Goal: Task Accomplishment & Management: Manage account settings

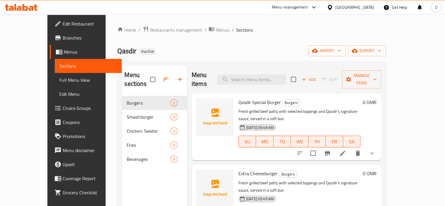
click at [364, 5] on div "[GEOGRAPHIC_DATA]" at bounding box center [354, 7] width 39 height 6
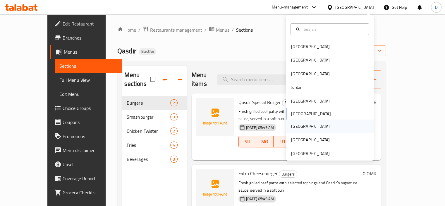
click at [294, 123] on div "[GEOGRAPHIC_DATA]" at bounding box center [310, 126] width 39 height 6
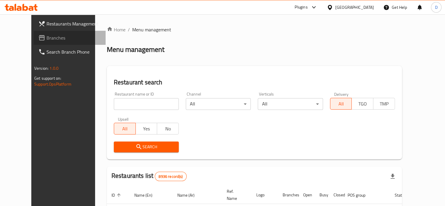
click at [34, 31] on link "Branches" at bounding box center [70, 38] width 72 height 14
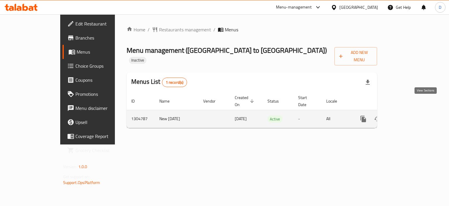
click at [413, 112] on link "enhanced table" at bounding box center [406, 119] width 14 height 14
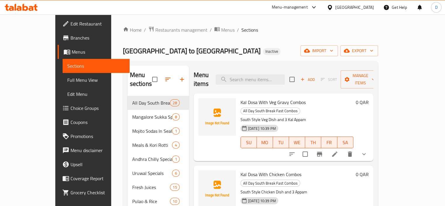
click at [333, 49] on span "import" at bounding box center [319, 50] width 28 height 7
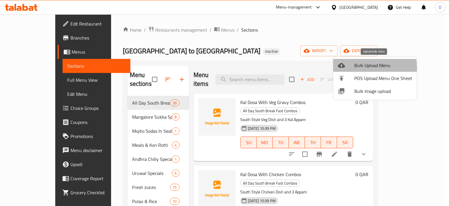
click at [352, 67] on div at bounding box center [346, 65] width 16 height 7
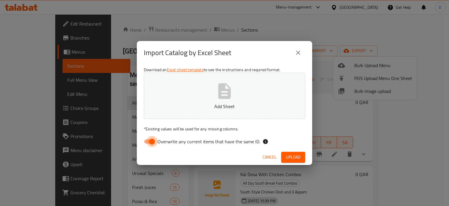
click at [155, 139] on input "Overwrite any current items that have the same ID." at bounding box center [151, 141] width 33 height 11
checkbox input "false"
click at [296, 158] on span "Upload" at bounding box center [293, 156] width 15 height 7
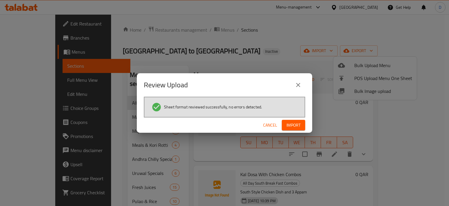
click at [290, 123] on span "Import" at bounding box center [294, 124] width 14 height 7
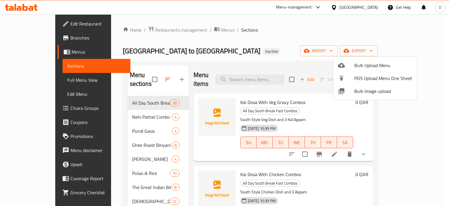
click at [34, 78] on div at bounding box center [224, 103] width 449 height 206
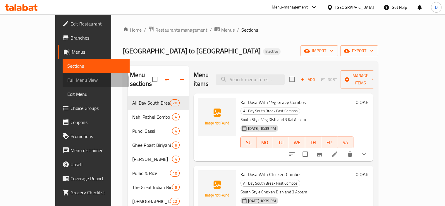
click at [67, 81] on span "Full Menu View" at bounding box center [96, 79] width 58 height 7
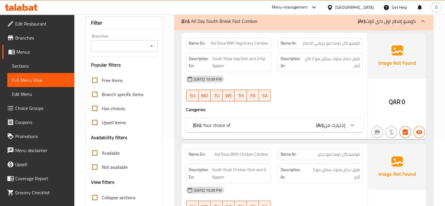
scroll to position [72, 0]
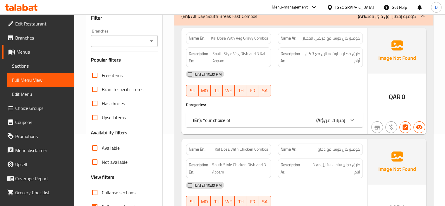
click at [234, 123] on div "(En): Your choice of (Ar): إختيارك من" at bounding box center [269, 119] width 152 height 7
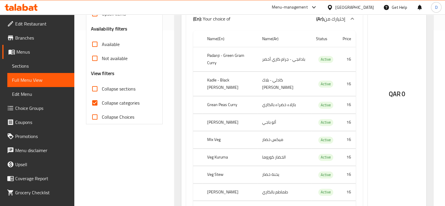
scroll to position [177, 0]
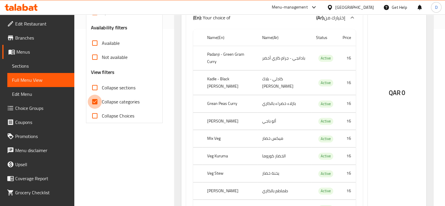
click at [94, 102] on input "Collapse categories" at bounding box center [95, 101] width 14 height 14
checkbox input "false"
click at [94, 86] on input "Collapse sections" at bounding box center [95, 87] width 14 height 14
checkbox input "true"
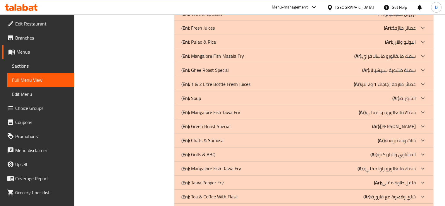
scroll to position [310, 0]
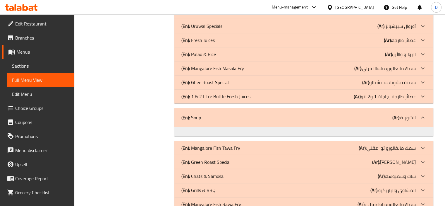
scroll to position [296, 0]
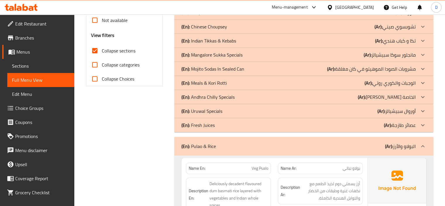
scroll to position [198, 0]
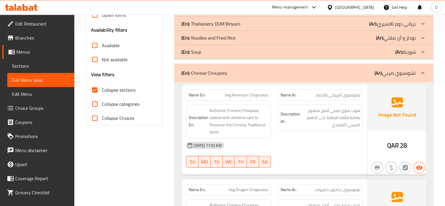
scroll to position [173, 0]
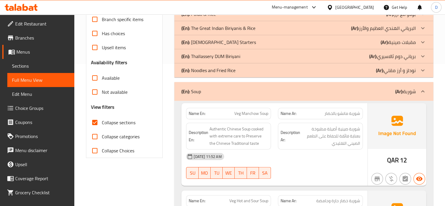
scroll to position [142, 0]
click at [198, 91] on p "(En): Soup" at bounding box center [191, 91] width 20 height 7
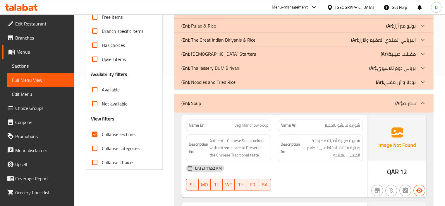
scroll to position [6046, 0]
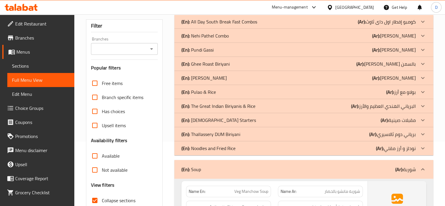
scroll to position [86, 0]
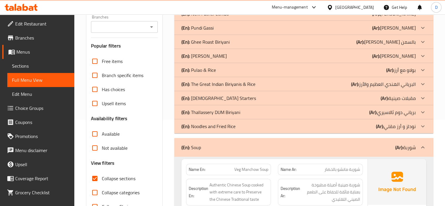
click at [283, 3] on div "(En): Noodles and Fried Rice (Ar): نودلز و أرز مقلي" at bounding box center [298, -1] width 234 height 7
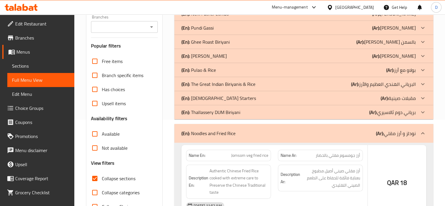
click at [257, 3] on div "(En): Thallassery DUM Biriyani (Ar): [PERSON_NAME]" at bounding box center [298, -1] width 234 height 7
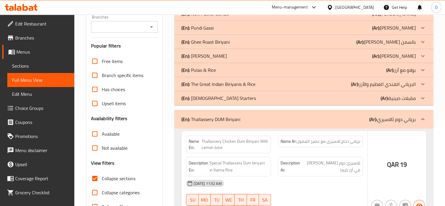
click at [226, 3] on div "(En): [DEMOGRAPHIC_DATA] Starters (Ar): مقبلات صينية" at bounding box center [298, -1] width 234 height 7
click at [240, 3] on p "(En): The Great Indian Biriyanis & Rice" at bounding box center [219, -1] width 76 height 7
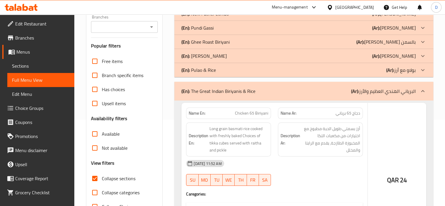
click at [238, 3] on div "(En): Pulao & [PERSON_NAME] (Ar): بولاو مع أرز" at bounding box center [298, -1] width 234 height 7
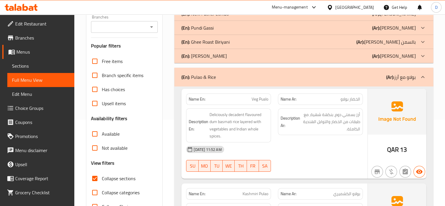
click at [247, 3] on div "(En): [PERSON_NAME] (Ar): [PERSON_NAME]" at bounding box center [298, -1] width 234 height 7
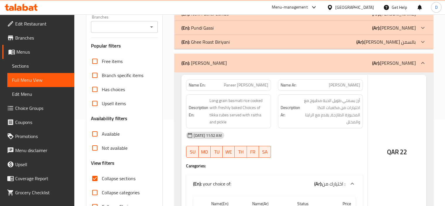
click at [268, 3] on div "(En): Ghee Roast Biriyani (Ar): برياني مشوي بالسمن" at bounding box center [298, -1] width 234 height 7
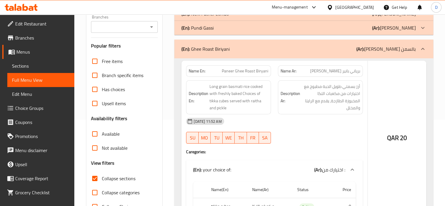
scroll to position [81, 0]
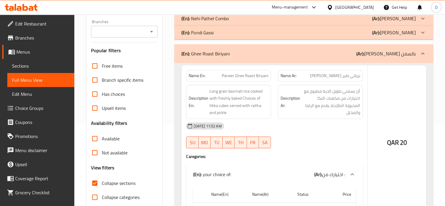
click at [254, 8] on div "(En): [PERSON_NAME] (Ar): [PERSON_NAME]" at bounding box center [298, 4] width 234 height 7
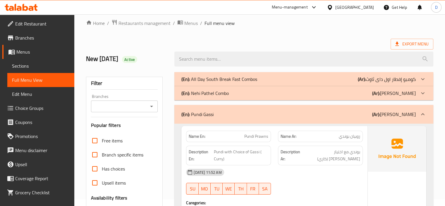
scroll to position [0, 0]
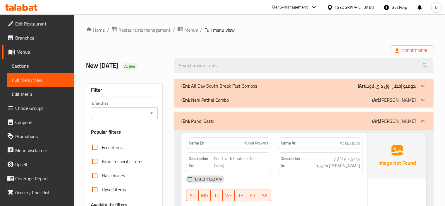
click at [255, 89] on div "(En): Nehi Pathel Combo (Ar): [PERSON_NAME]" at bounding box center [298, 85] width 234 height 7
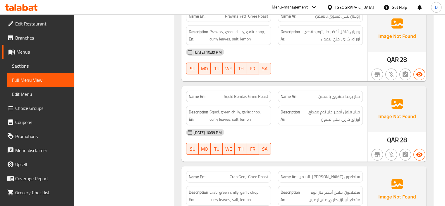
scroll to position [17041, 0]
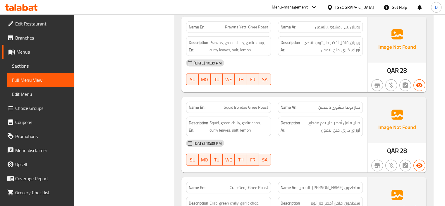
click at [23, 66] on span "Sections" at bounding box center [41, 65] width 58 height 7
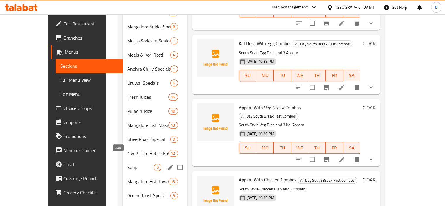
scroll to position [260, 0]
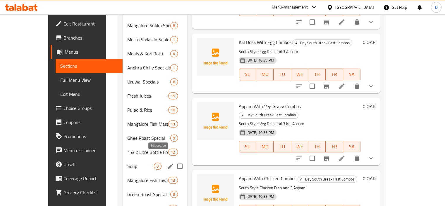
click at [168, 163] on icon "edit" at bounding box center [170, 165] width 5 height 5
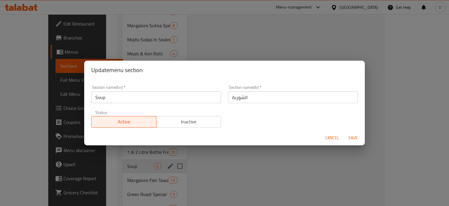
click at [335, 138] on span "Cancel" at bounding box center [332, 137] width 14 height 7
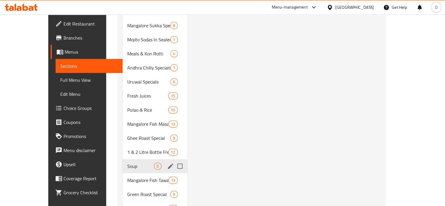
click at [174, 160] on input "Menu sections" at bounding box center [180, 166] width 12 height 12
checkbox input "true"
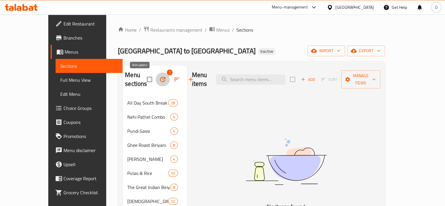
click at [159, 78] on icon "button" at bounding box center [162, 79] width 7 height 7
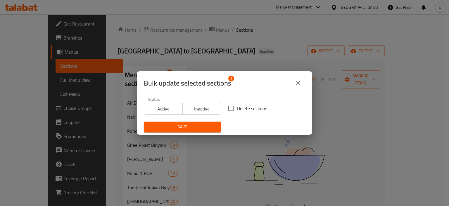
click at [228, 109] on input "Delete sections" at bounding box center [231, 108] width 12 height 12
checkbox input "true"
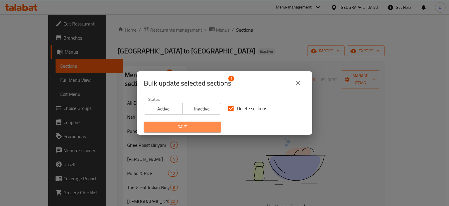
click at [208, 121] on button "Save" at bounding box center [182, 126] width 77 height 11
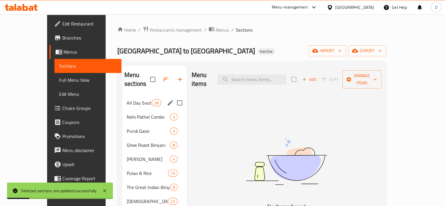
click at [122, 97] on div "All Day South Break Fast Combos 28" at bounding box center [154, 103] width 65 height 14
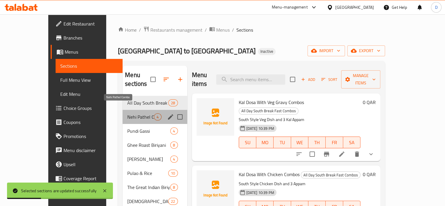
click at [127, 113] on span "Nehi Pathel Combo" at bounding box center [140, 116] width 27 height 7
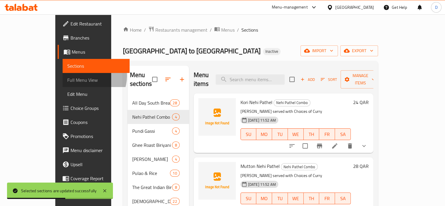
click at [67, 76] on span "Full Menu View" at bounding box center [96, 79] width 58 height 7
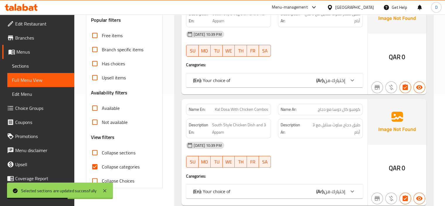
scroll to position [128, 0]
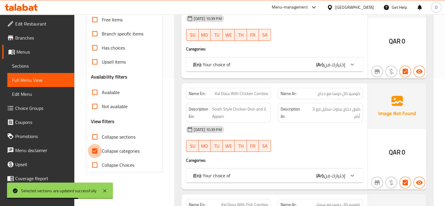
click at [94, 149] on input "Collapse categories" at bounding box center [95, 151] width 14 height 14
checkbox input "false"
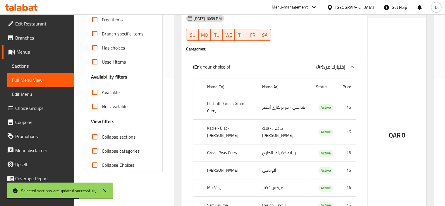
click at [95, 135] on input "Collapse sections" at bounding box center [95, 137] width 14 height 14
checkbox input "true"
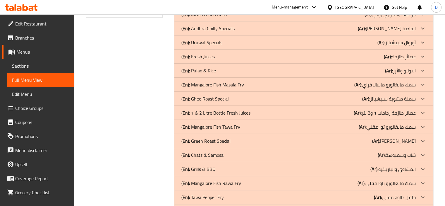
scroll to position [281, 0]
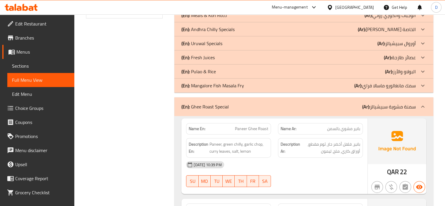
click at [264, 99] on div "(En): Ghee Roast Special (Ar): سمنة مشوية سبيشيالز" at bounding box center [303, 106] width 259 height 19
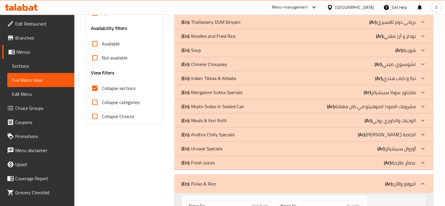
scroll to position [176, 0]
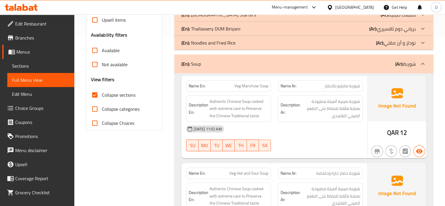
scroll to position [169, 0]
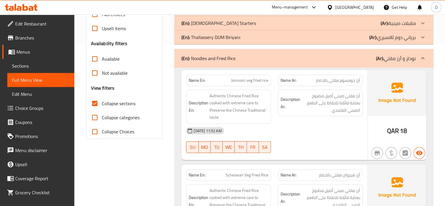
scroll to position [153, 0]
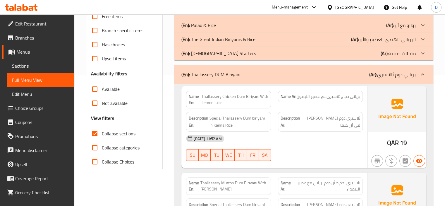
scroll to position [106, 0]
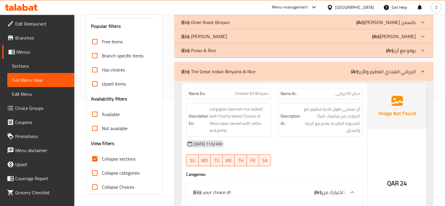
click at [252, 68] on p "(En): The Great Indian Biriyanis & Rice" at bounding box center [218, 71] width 74 height 7
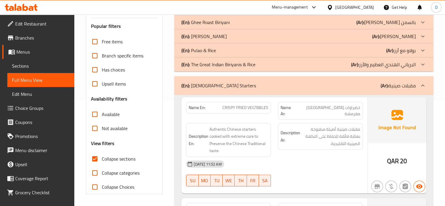
click at [251, 80] on div "(En): [DEMOGRAPHIC_DATA] Starters (Ar): مقبلات صينية" at bounding box center [303, 85] width 259 height 19
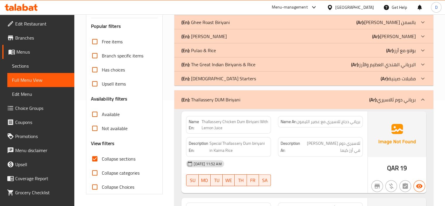
click at [252, 99] on div "(En): Thallassery DUM Biriyani (Ar): [PERSON_NAME]" at bounding box center [298, 99] width 234 height 7
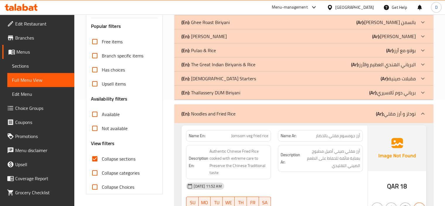
click at [260, 110] on div "(En): Noodles and Fried Rice (Ar): نودلز و أرز مقلي" at bounding box center [298, 113] width 234 height 7
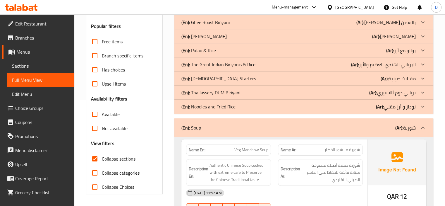
click at [268, 124] on div "(En): Soup (Ar): شوربة" at bounding box center [298, 127] width 234 height 7
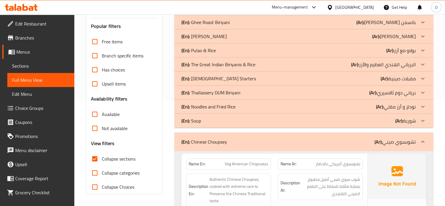
click at [272, 143] on div "(En): Chinese Choupsey (Ar): تشوبسوي صيني" at bounding box center [298, 141] width 234 height 7
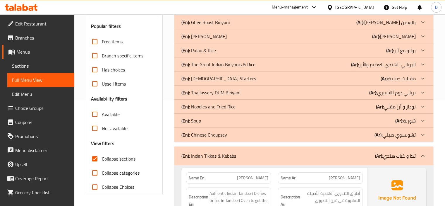
click at [277, 150] on div "(En): Indian Tikkas & Kebabs (Ar): تكا و كباب هندي" at bounding box center [303, 155] width 259 height 19
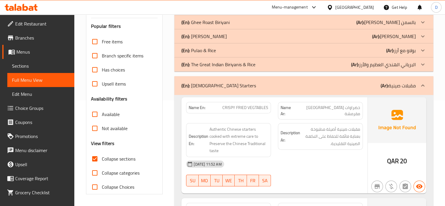
scroll to position [87, 0]
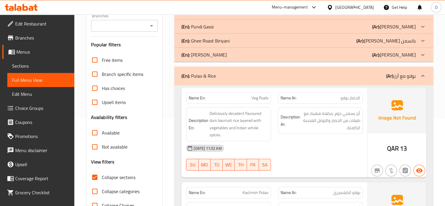
scroll to position [50, 0]
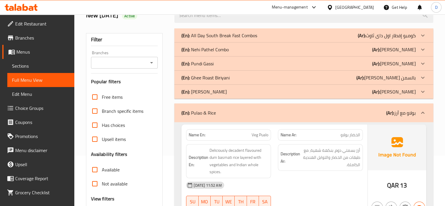
click at [282, 39] on div "(En): [PERSON_NAME] (Ar): [PERSON_NAME]" at bounding box center [298, 35] width 234 height 7
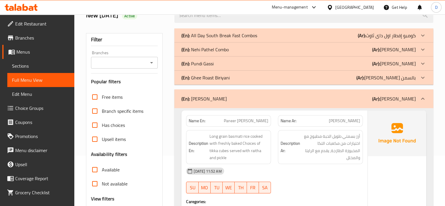
click at [293, 39] on div "(En): Ghee Roast Biriyani (Ar): برياني مشوي بالسمن" at bounding box center [298, 35] width 234 height 7
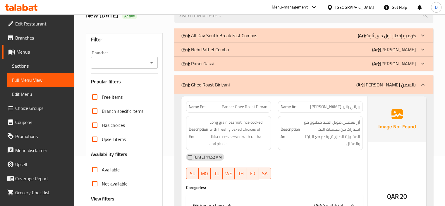
scroll to position [2, 0]
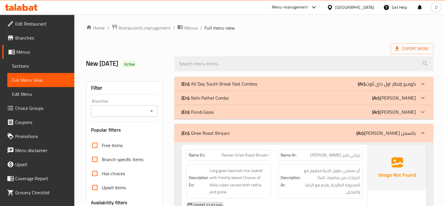
click at [291, 87] on div "(En): [PERSON_NAME] (Ar): [PERSON_NAME]" at bounding box center [298, 83] width 234 height 7
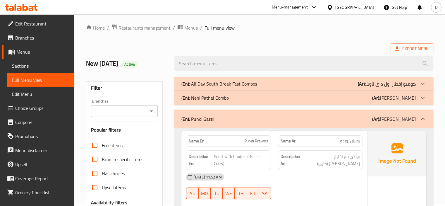
click at [292, 87] on div "(En): Nehi Pathel Combo (Ar): [PERSON_NAME]" at bounding box center [298, 83] width 234 height 7
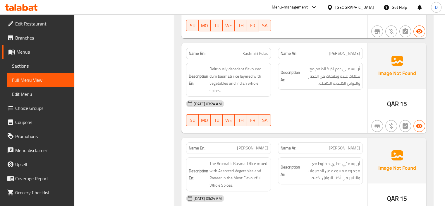
scroll to position [15684, 0]
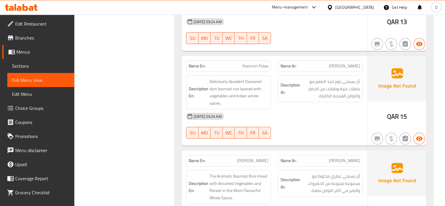
copy span "Green Peas Pulao"
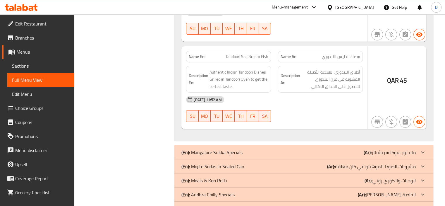
scroll to position [15385, 0]
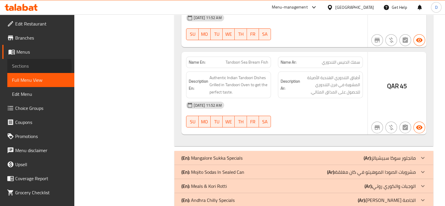
click at [39, 66] on span "Sections" at bounding box center [41, 65] width 58 height 7
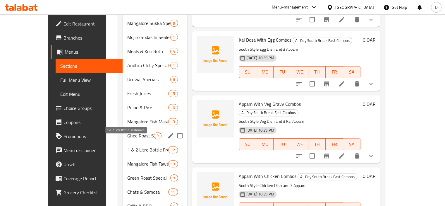
scroll to position [261, 0]
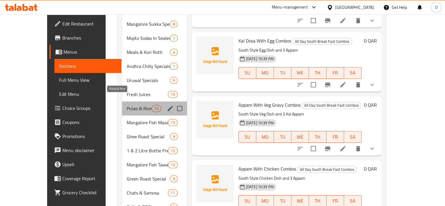
click at [127, 105] on span "Pulao & Rice" at bounding box center [139, 108] width 25 height 7
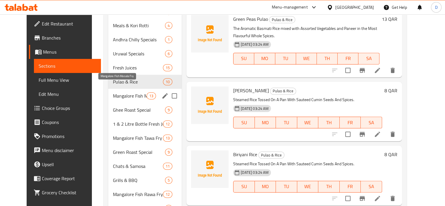
scroll to position [287, 0]
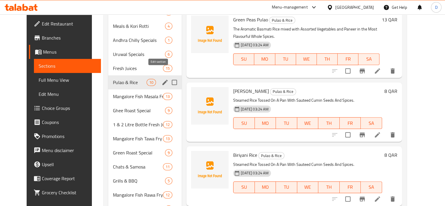
click at [161, 79] on icon "edit" at bounding box center [164, 82] width 7 height 7
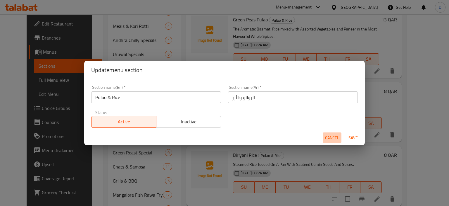
click at [327, 140] on span "Cancel" at bounding box center [332, 137] width 14 height 7
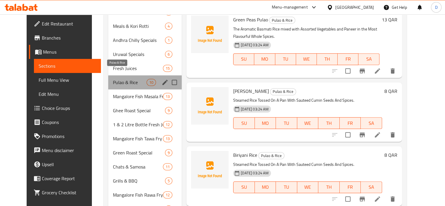
click at [113, 79] on span "Pulao & Rice" at bounding box center [130, 82] width 34 height 7
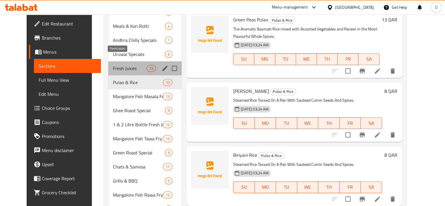
click at [113, 65] on span "Fresh Juices" at bounding box center [130, 68] width 34 height 7
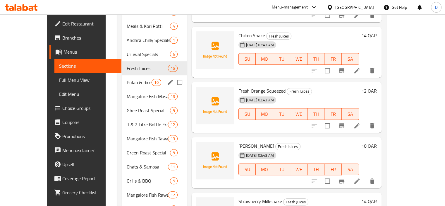
click at [122, 75] on div "Pulao & Rice 10" at bounding box center [154, 82] width 65 height 14
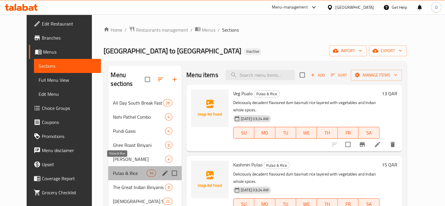
click at [121, 169] on span "Pulao & Rice" at bounding box center [130, 172] width 34 height 7
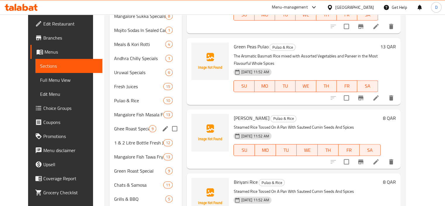
scroll to position [268, 0]
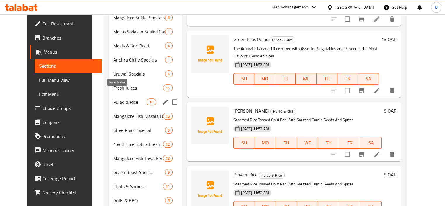
click at [133, 98] on span "Pulao & Rice" at bounding box center [129, 101] width 33 height 7
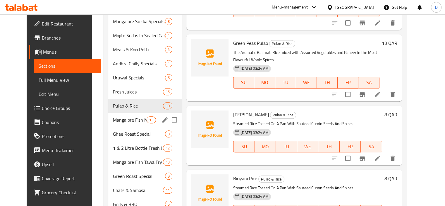
scroll to position [262, 0]
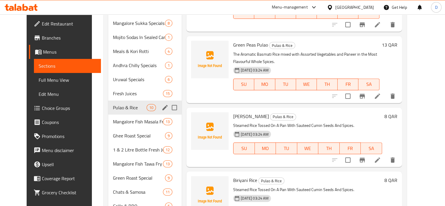
click at [125, 102] on div "Pulao & Rice 10" at bounding box center [144, 107] width 73 height 14
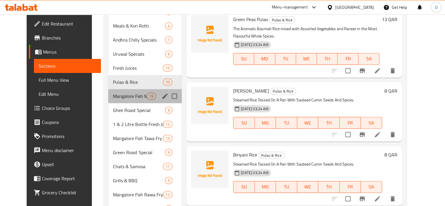
click at [125, 102] on div "All Day South Break Fast Combos 28 Nehi Pathel Combo 4 Pundi Gassi 4 Ghee Roast…" at bounding box center [144, 39] width 73 height 463
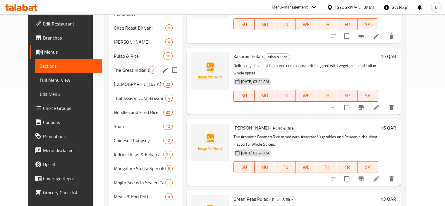
scroll to position [111, 0]
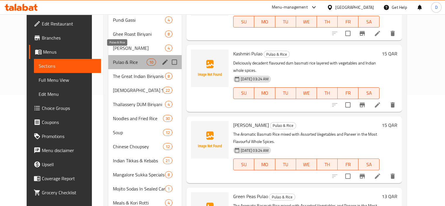
click at [130, 58] on span "Pulao & Rice" at bounding box center [130, 61] width 34 height 7
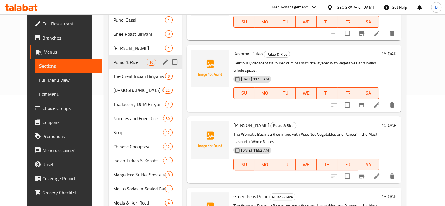
click at [161, 58] on div "Menu sections" at bounding box center [165, 62] width 9 height 9
click at [162, 58] on icon "edit" at bounding box center [165, 61] width 7 height 7
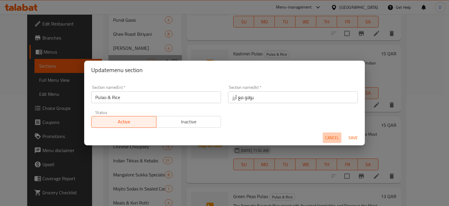
click at [329, 139] on span "Cancel" at bounding box center [332, 137] width 14 height 7
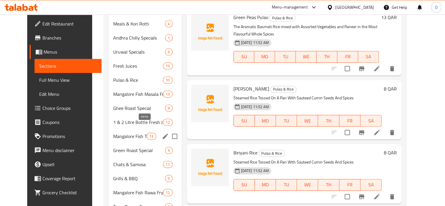
scroll to position [280, 0]
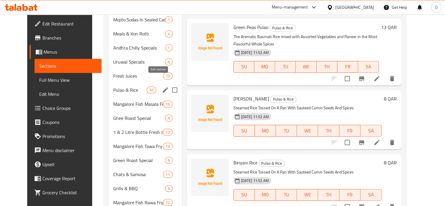
click at [163, 87] on icon "edit" at bounding box center [165, 89] width 5 height 5
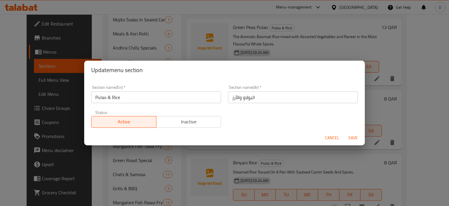
click at [325, 135] on span "Cancel" at bounding box center [332, 137] width 14 height 7
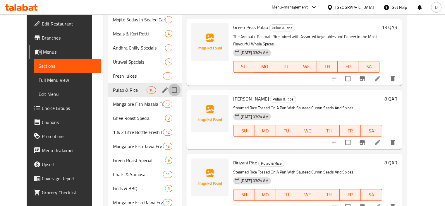
click at [168, 84] on input "Menu sections" at bounding box center [174, 90] width 12 height 12
checkbox input "true"
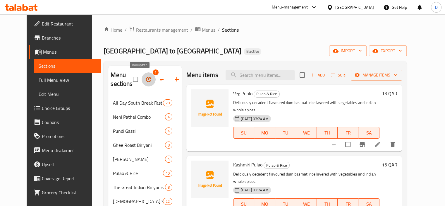
click at [145, 82] on icon "button" at bounding box center [148, 79] width 7 height 7
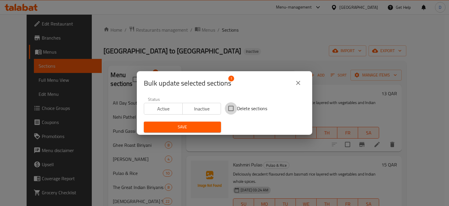
click at [230, 110] on input "Delete sections" at bounding box center [231, 108] width 12 height 12
checkbox input "true"
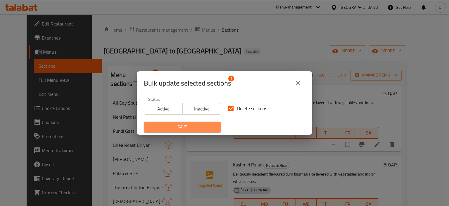
click at [189, 131] on button "Save" at bounding box center [182, 126] width 77 height 11
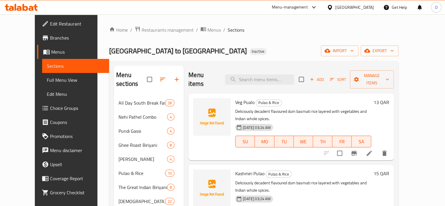
click at [47, 78] on span "Full Menu View" at bounding box center [76, 79] width 58 height 7
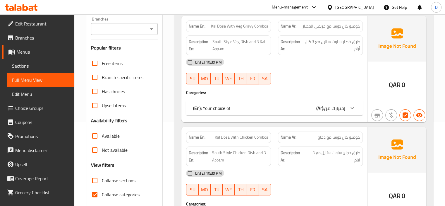
scroll to position [99, 0]
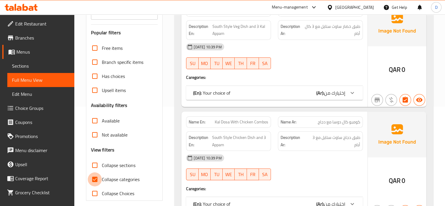
click at [97, 179] on input "Collapse categories" at bounding box center [95, 179] width 14 height 14
checkbox input "false"
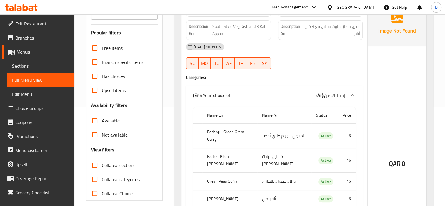
click at [94, 165] on input "Collapse sections" at bounding box center [95, 165] width 14 height 14
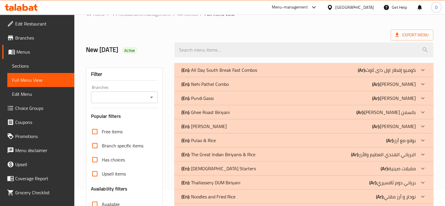
scroll to position [0, 0]
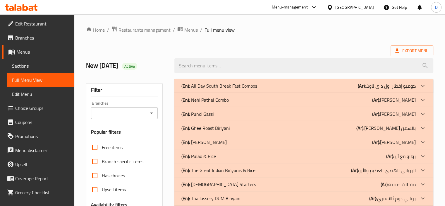
click at [332, 89] on div "(En): Nehi Pathel Combo (Ar): [PERSON_NAME]" at bounding box center [298, 85] width 234 height 7
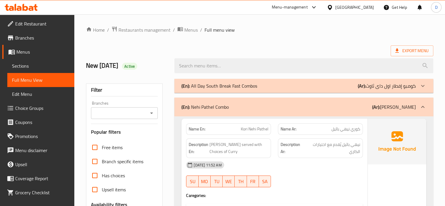
click at [332, 99] on div "(En): Nehi Pathel Combo (Ar): [PERSON_NAME]" at bounding box center [303, 106] width 259 height 19
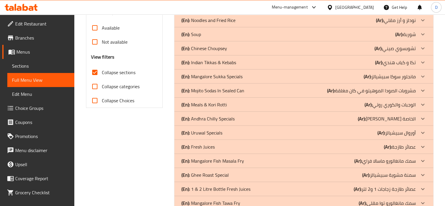
scroll to position [191, 0]
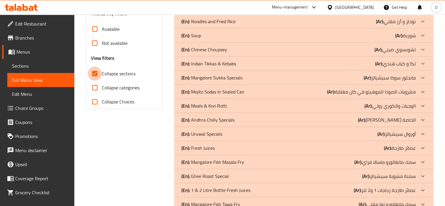
click at [95, 72] on input "Collapse sections" at bounding box center [95, 73] width 14 height 14
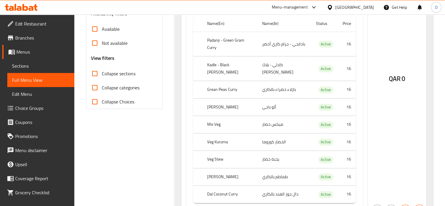
click at [95, 72] on input "Collapse sections" at bounding box center [95, 73] width 14 height 14
checkbox input "true"
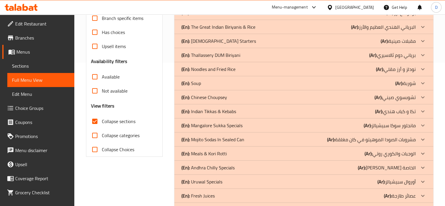
scroll to position [143, 0]
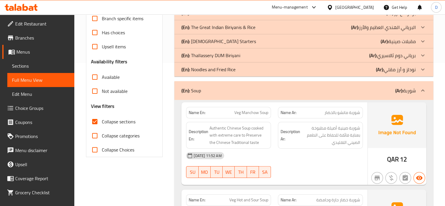
scroll to position [131, 0]
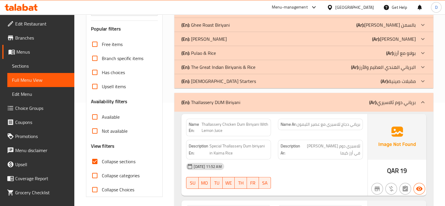
scroll to position [102, 0]
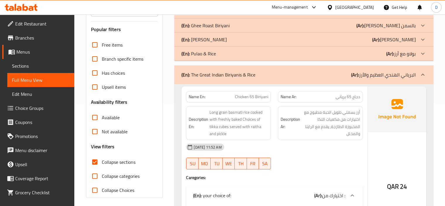
scroll to position [83, 0]
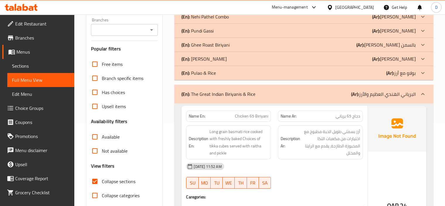
click at [260, 6] on div "(En): Pulao & [PERSON_NAME] (Ar): بولاو مع أرز" at bounding box center [298, 2] width 234 height 7
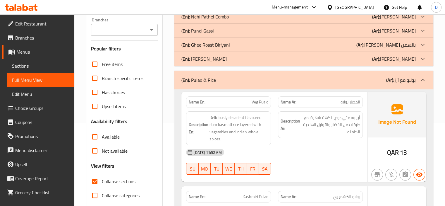
click at [258, 6] on div "(En): [PERSON_NAME] (Ar): [PERSON_NAME]" at bounding box center [298, 2] width 234 height 7
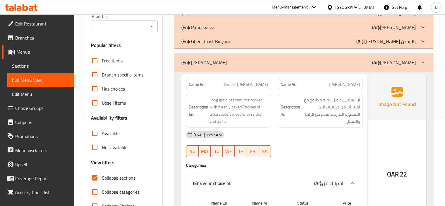
scroll to position [71, 0]
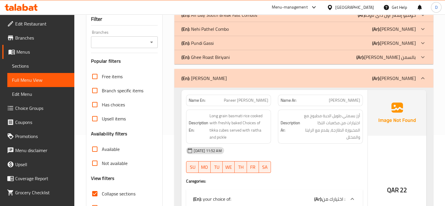
click at [250, 18] on div "(En): Ghee Roast Biriyani (Ar): برياني مشوي بالسمن" at bounding box center [298, 14] width 234 height 7
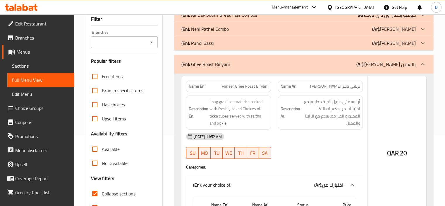
scroll to position [35, 0]
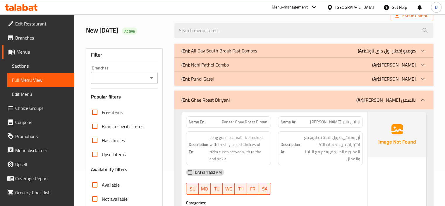
click at [255, 54] on div "(En): [PERSON_NAME] (Ar): [PERSON_NAME]" at bounding box center [298, 50] width 234 height 7
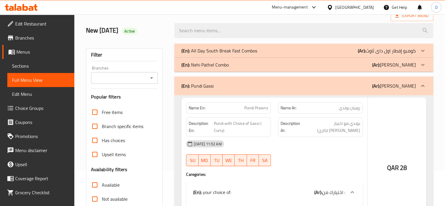
click at [274, 54] on div "(En): Nehi Pathel Combo (Ar): [PERSON_NAME]" at bounding box center [298, 50] width 234 height 7
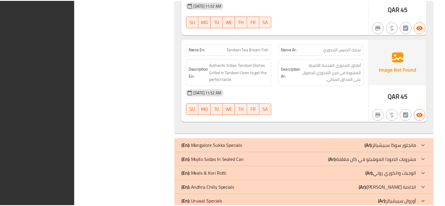
scroll to position [15263, 0]
